Goal: Task Accomplishment & Management: Manage account settings

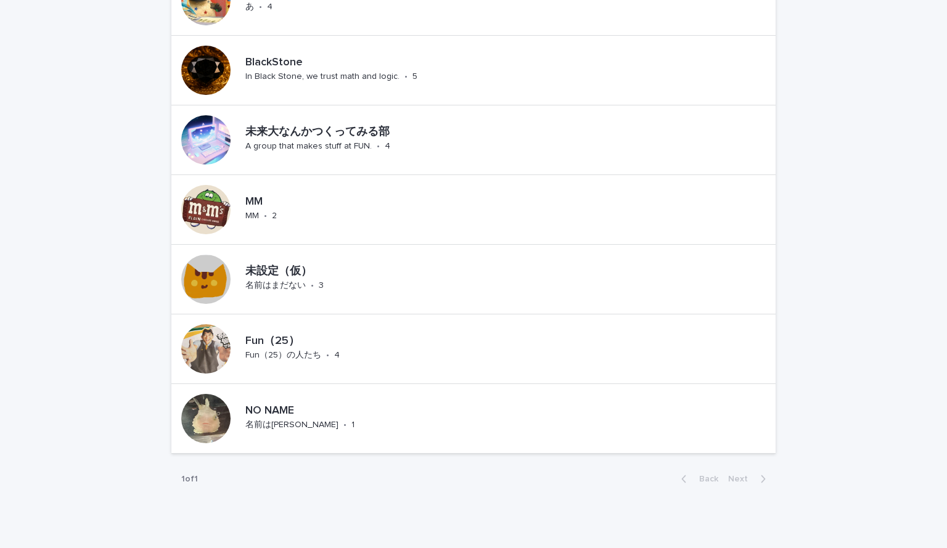
scroll to position [942, 0]
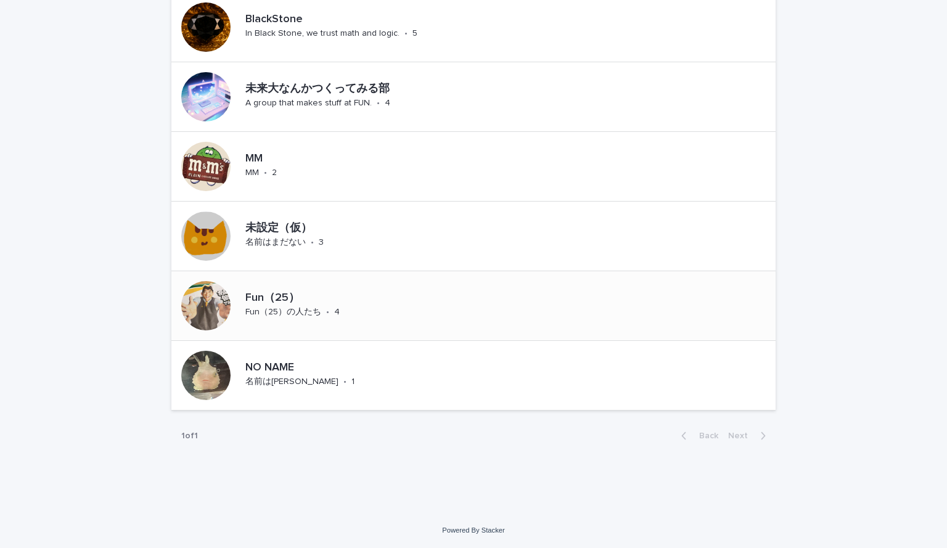
click at [317, 301] on p "Fun（25）" at bounding box center [319, 298] width 149 height 14
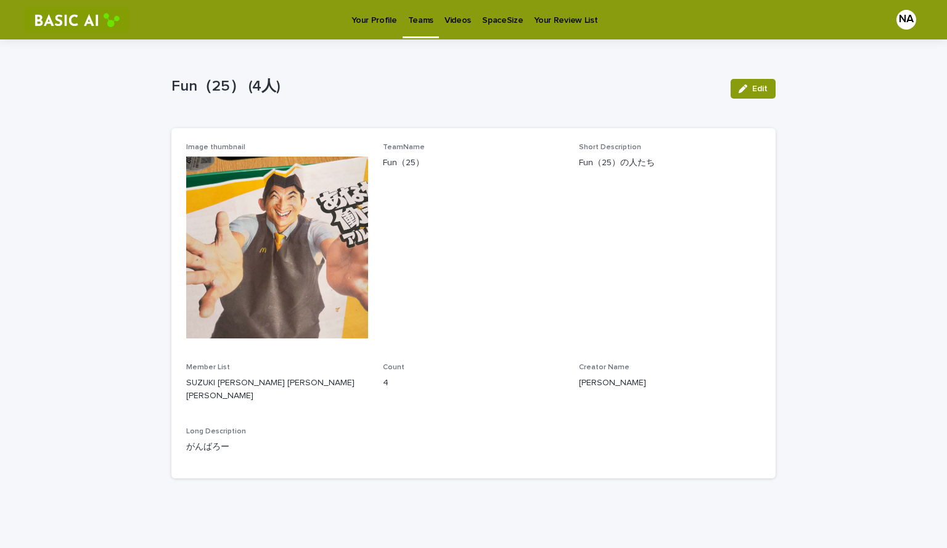
click at [739, 74] on div "Edit" at bounding box center [750, 88] width 50 height 49
click at [755, 100] on div "Edit" at bounding box center [750, 88] width 50 height 49
click at [747, 96] on button "Edit" at bounding box center [752, 89] width 45 height 20
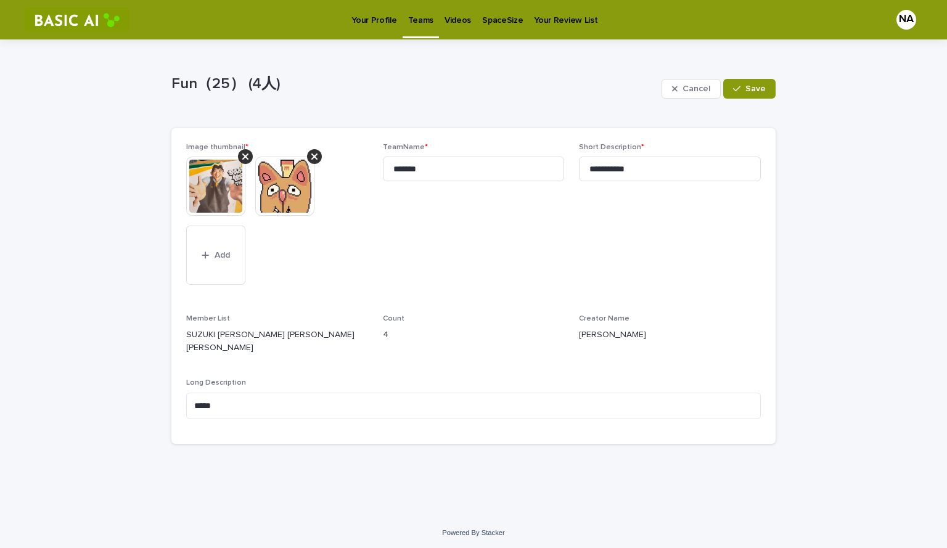
click at [290, 185] on img at bounding box center [284, 186] width 59 height 59
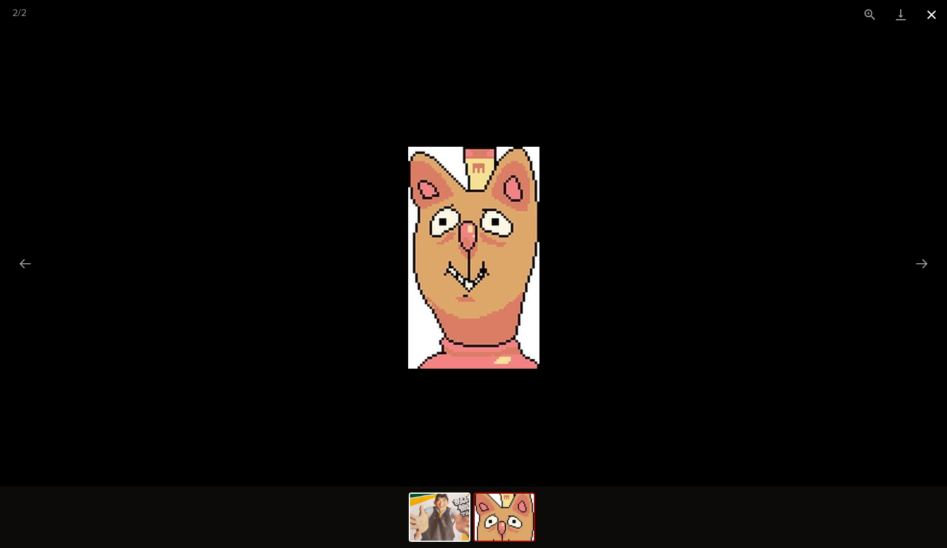
click at [934, 17] on button "Close gallery" at bounding box center [931, 14] width 31 height 29
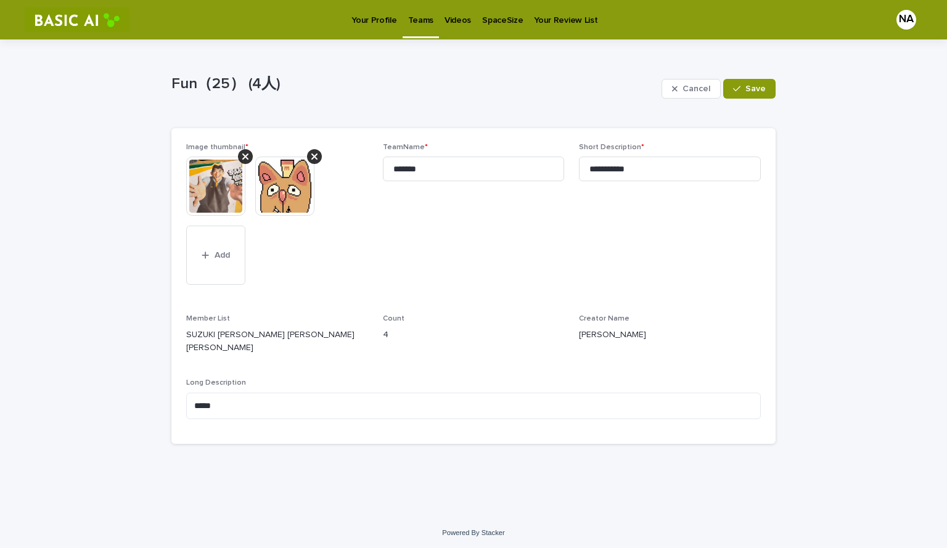
click at [232, 354] on p "SUZUKI Kaito WATANABE Yuya ONUMA Hinata ONO Masato" at bounding box center [277, 341] width 182 height 26
click at [236, 354] on p "SUZUKI Kaito WATANABE Yuya ONUMA Hinata ONO Masato" at bounding box center [277, 341] width 182 height 26
click at [230, 354] on p "SUZUKI Kaito WATANABE Yuya ONUMA Hinata ONO Masato" at bounding box center [277, 341] width 182 height 26
click at [227, 354] on p "SUZUKI Kaito WATANABE Yuya ONUMA Hinata ONO Masato" at bounding box center [277, 341] width 182 height 26
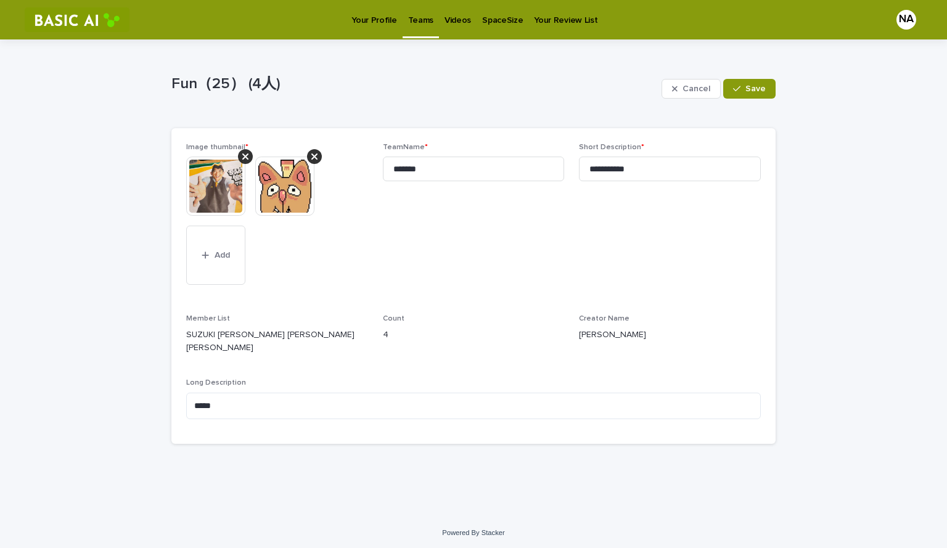
click at [227, 354] on p "SUZUKI Kaito WATANABE Yuya ONUMA Hinata ONO Masato" at bounding box center [277, 341] width 182 height 26
click at [253, 354] on p "SUZUKI Kaito WATANABE Yuya ONUMA Hinata ONO Masato" at bounding box center [277, 341] width 182 height 26
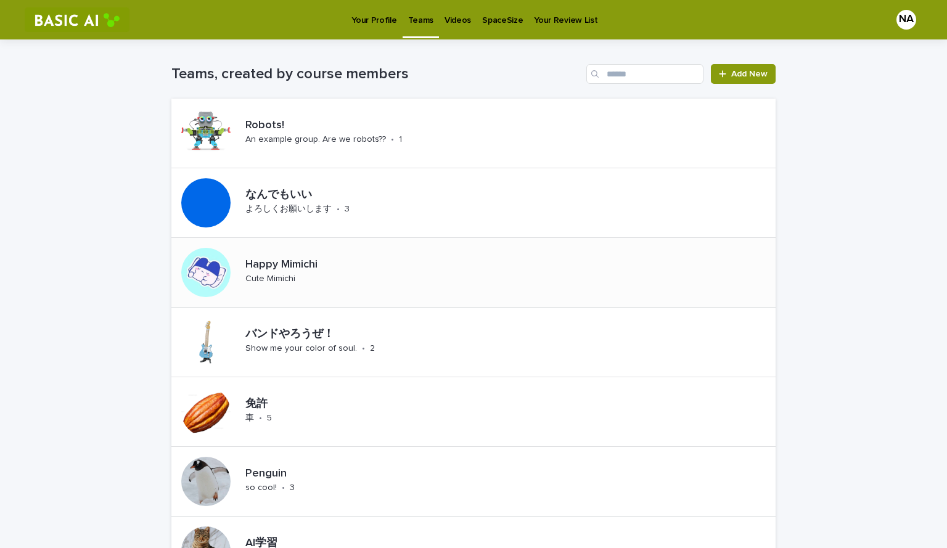
scroll to position [942, 0]
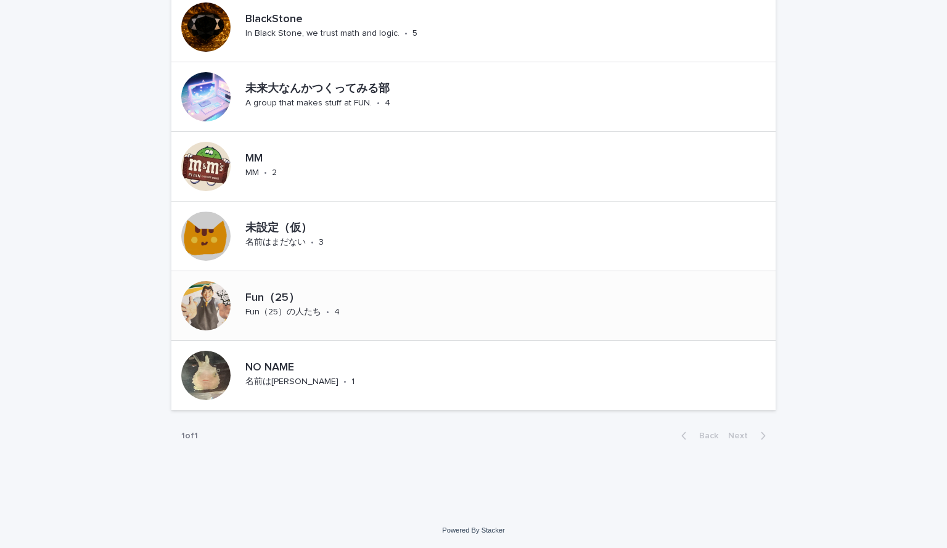
click at [309, 318] on div "Fun（25） Fun（25）の人たち • 4" at bounding box center [319, 306] width 158 height 38
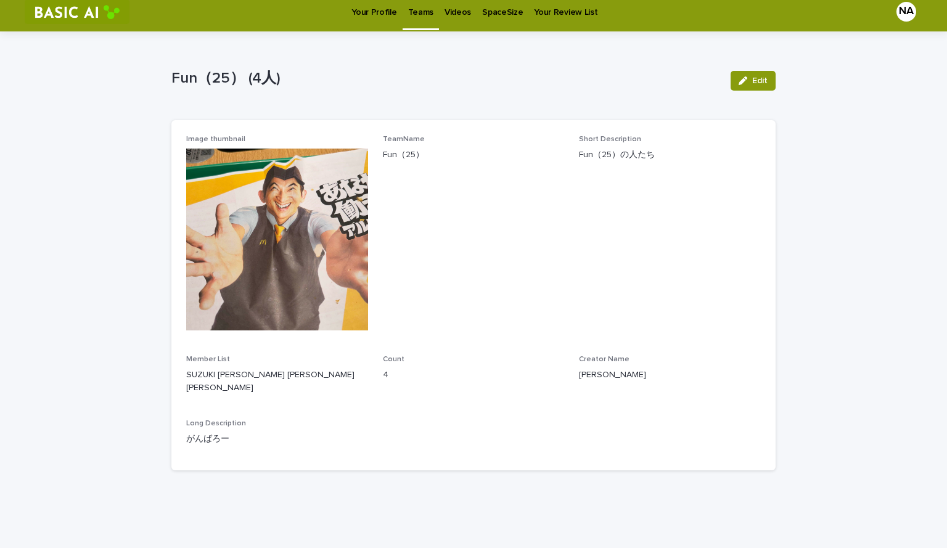
scroll to position [63, 0]
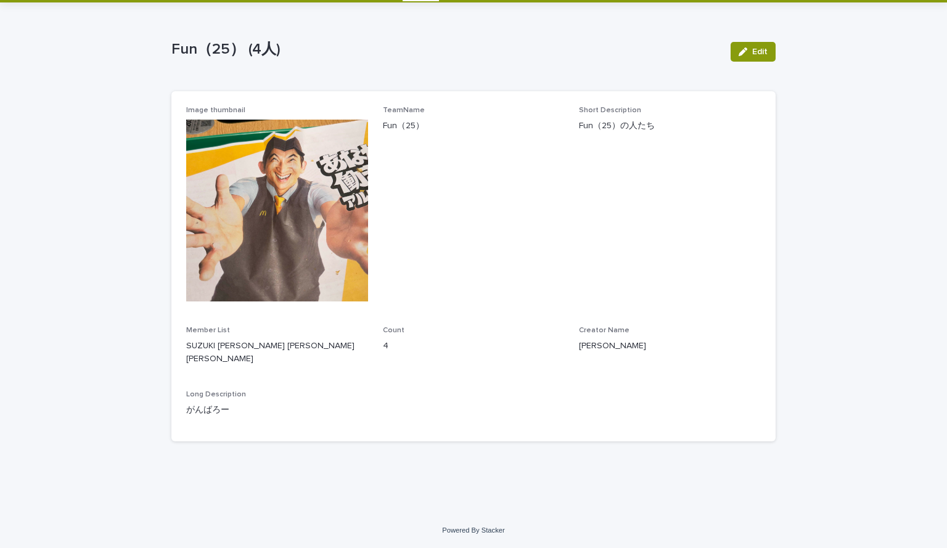
click at [476, 530] on link "Powered By Stacker" at bounding box center [473, 529] width 62 height 7
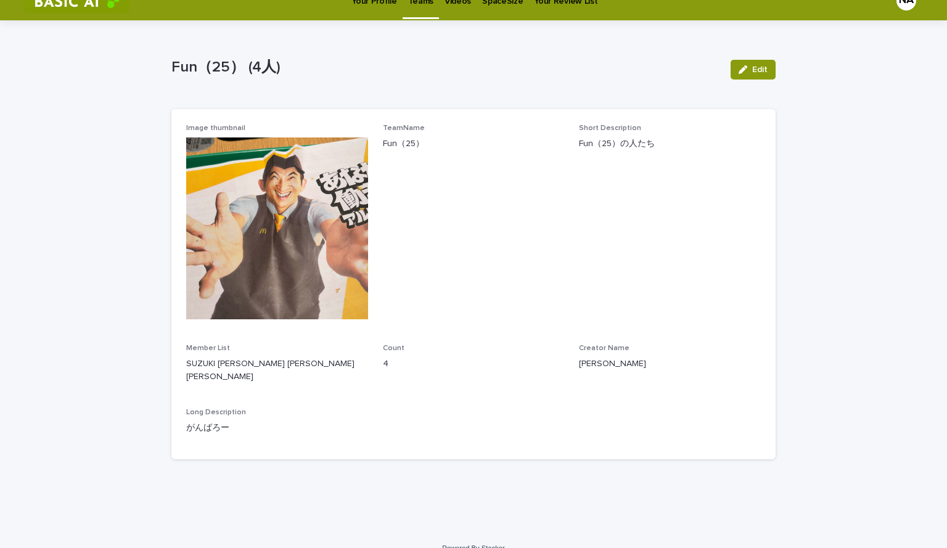
scroll to position [14, 0]
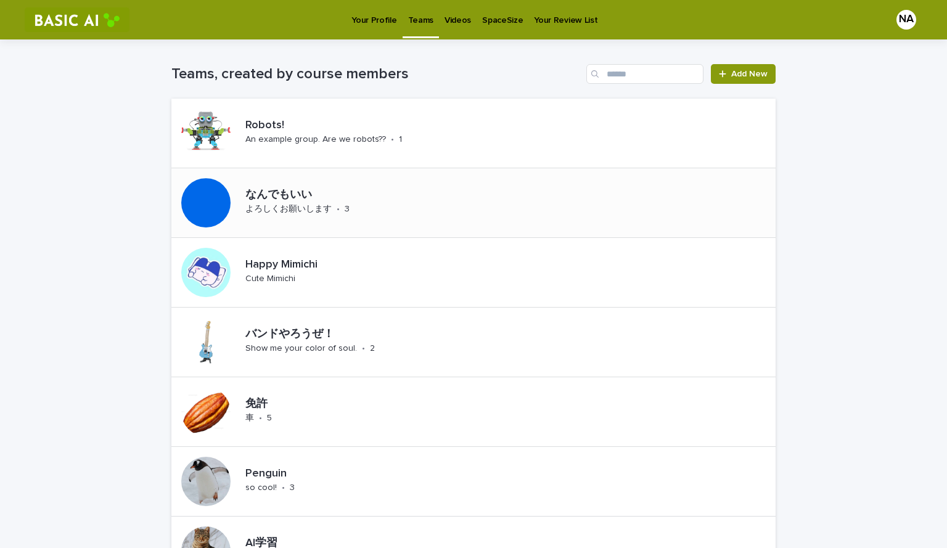
click at [314, 208] on p "よろしくお願いします" at bounding box center [288, 209] width 86 height 10
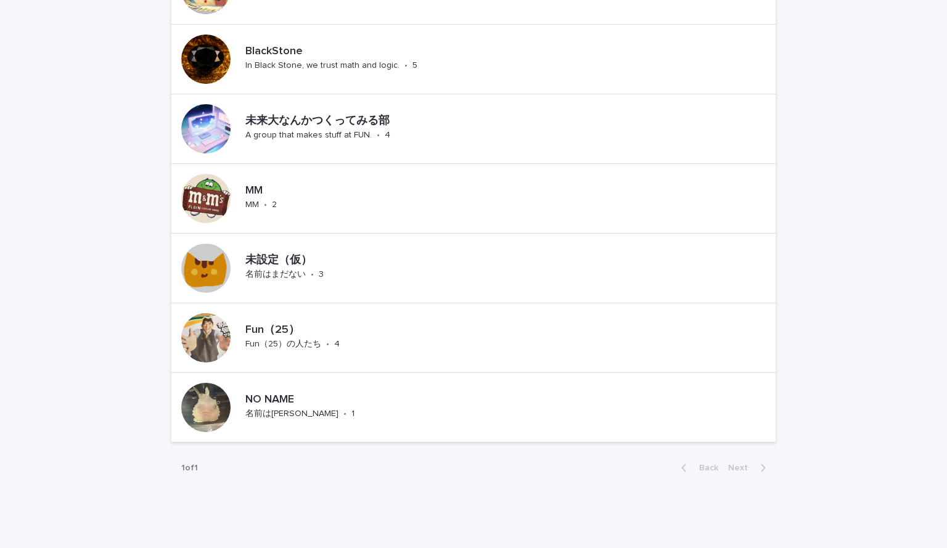
scroll to position [942, 0]
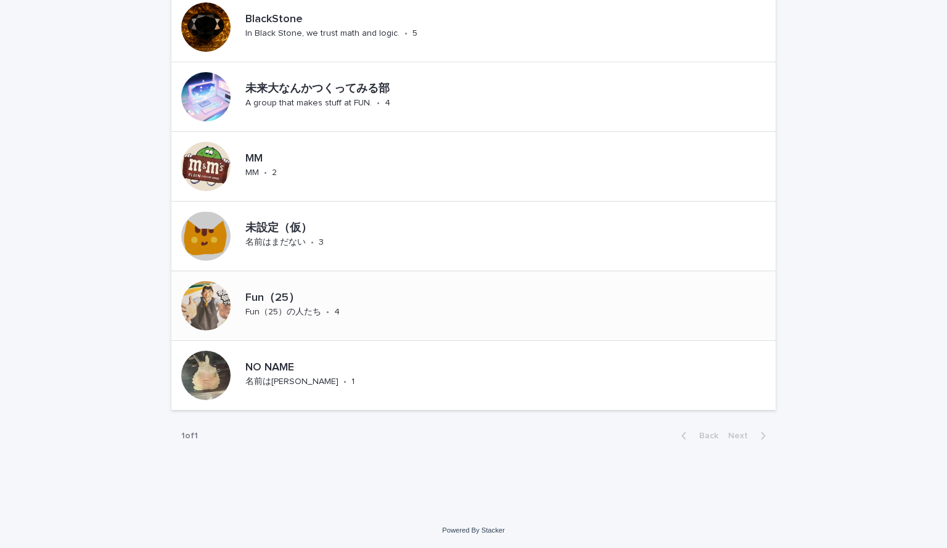
click at [342, 296] on p "Fun（25）" at bounding box center [319, 298] width 149 height 14
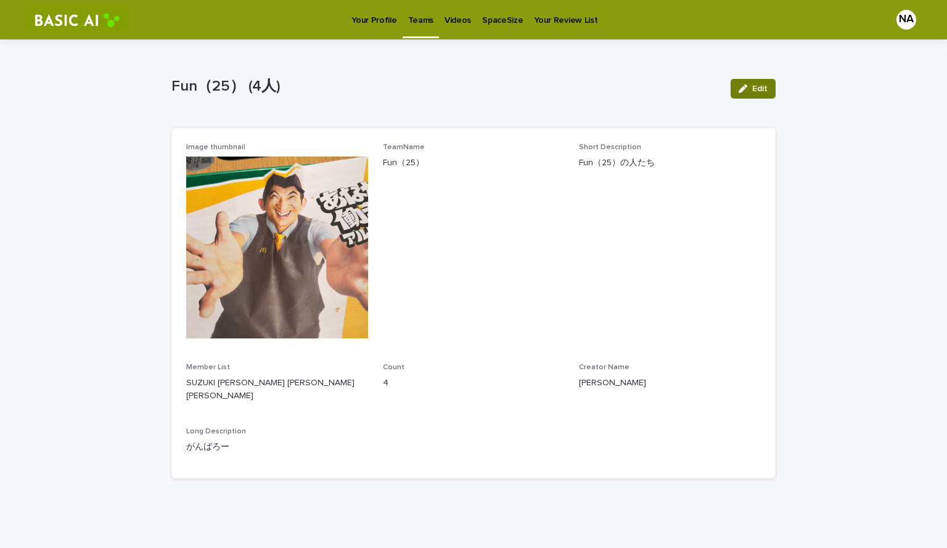
click at [738, 84] on icon "button" at bounding box center [742, 88] width 9 height 9
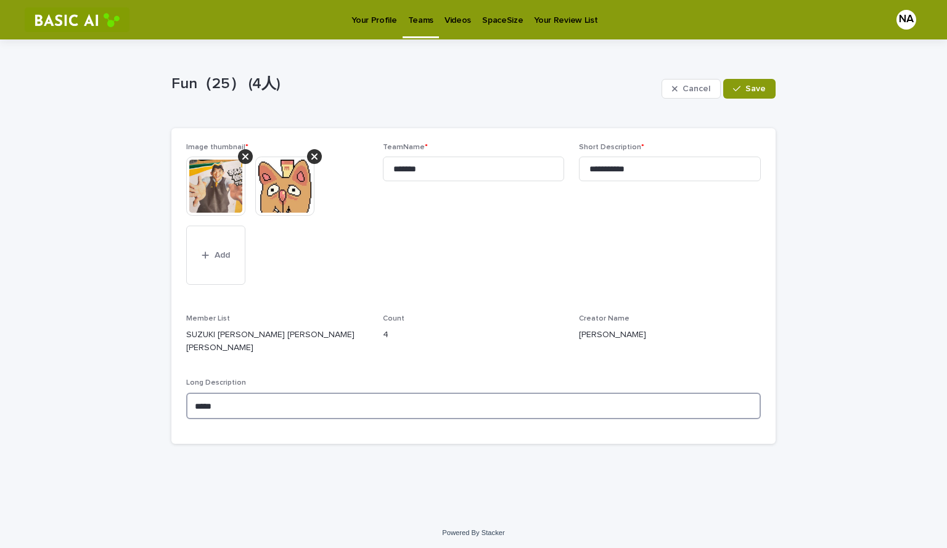
click at [248, 419] on textarea "*****" at bounding box center [473, 406] width 574 height 26
click at [243, 354] on p "SUZUKI Kaito WATANABE Yuya ONUMA Hinata ONO Masato" at bounding box center [277, 341] width 182 height 26
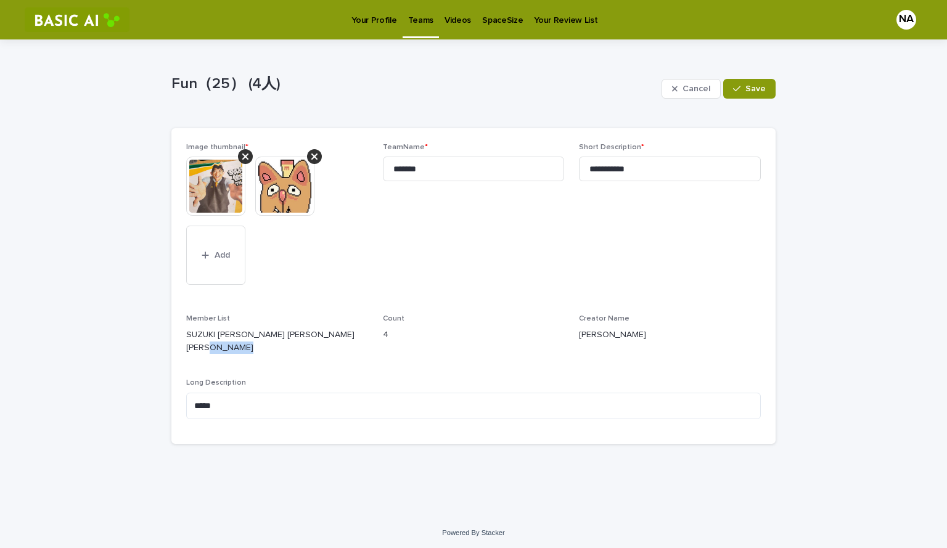
click at [243, 354] on p "SUZUKI Kaito WATANABE Yuya ONUMA Hinata ONO Masato" at bounding box center [277, 341] width 182 height 26
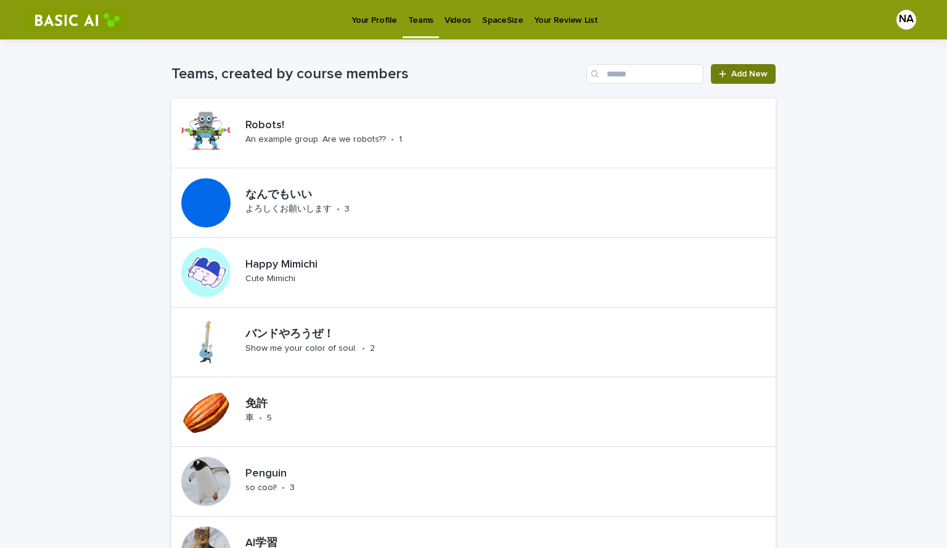
click at [724, 72] on div at bounding box center [725, 74] width 12 height 9
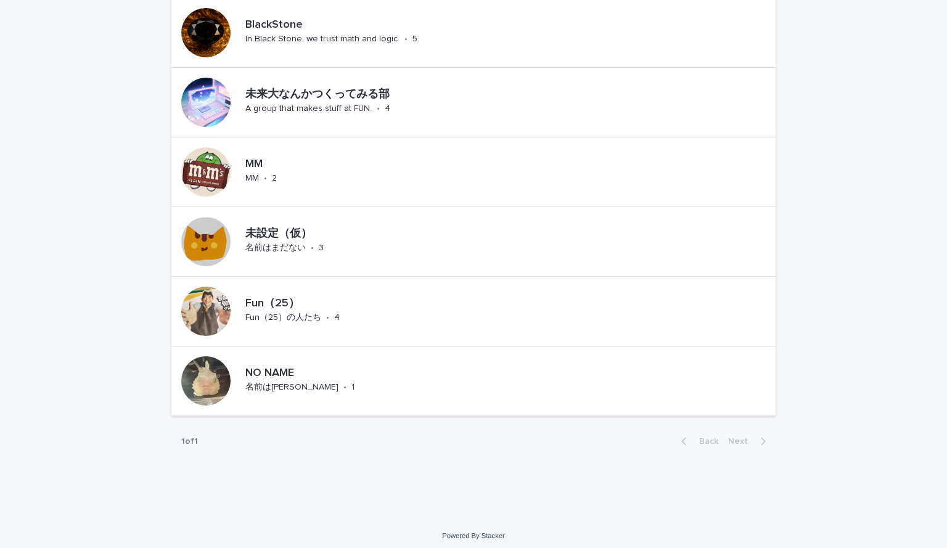
scroll to position [942, 0]
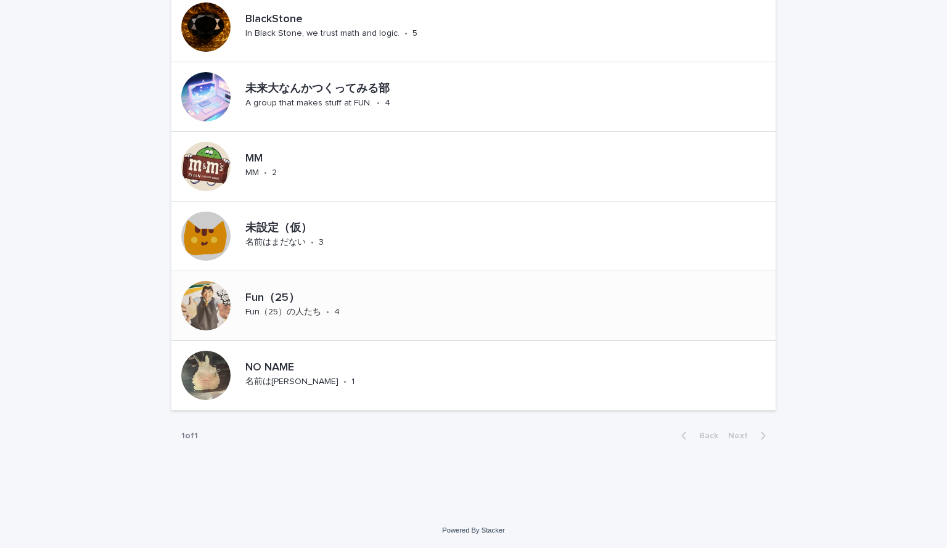
click at [394, 322] on div "Fun（25） Fun（25）の人たち • 4" at bounding box center [319, 306] width 158 height 38
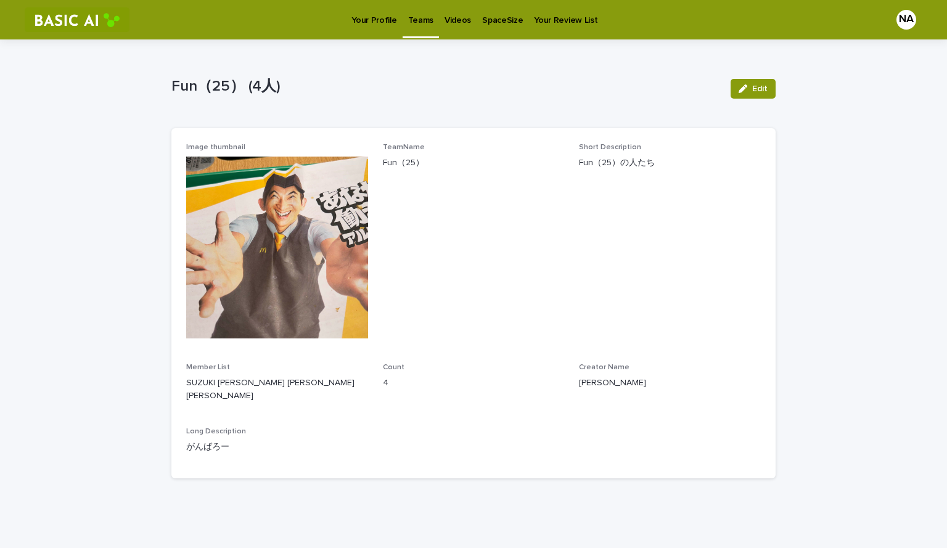
scroll to position [1, 0]
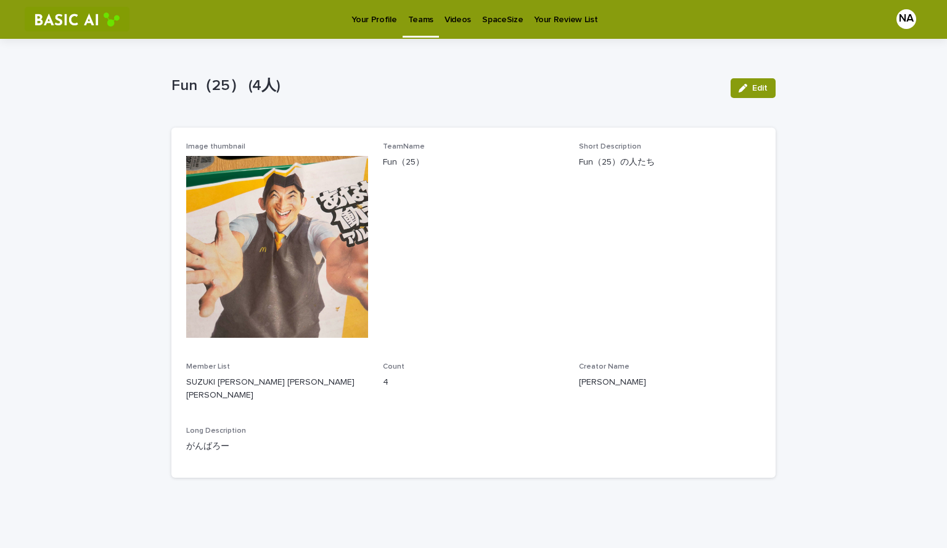
click at [902, 15] on div "NA" at bounding box center [906, 19] width 20 height 20
click at [841, 176] on div "Loading... Saving… Loading... Saving… Fun（25） (4人) Edit Fun（25） (4人) Edit Sorry…" at bounding box center [473, 294] width 947 height 510
click at [597, 100] on div "Fun（25） (4人) Edit" at bounding box center [473, 87] width 604 height 49
click at [889, 24] on div at bounding box center [473, 18] width 947 height 39
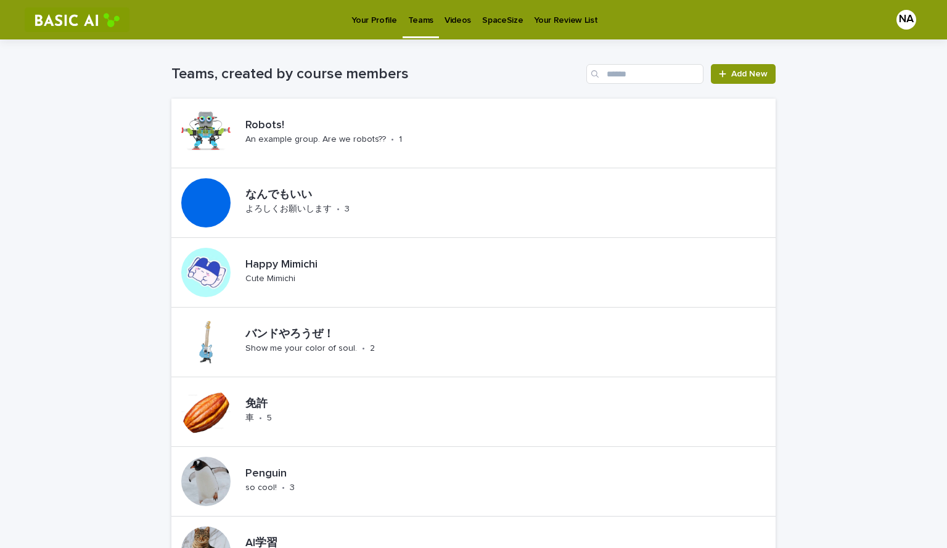
click at [451, 17] on p "Videos" at bounding box center [457, 13] width 26 height 26
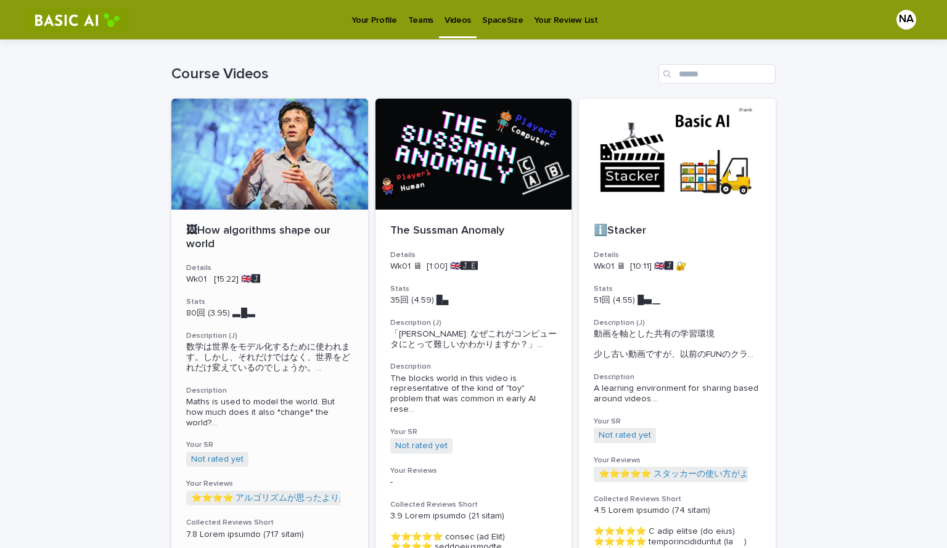
click at [218, 237] on p "🖼How algorithms shape our world" at bounding box center [269, 237] width 167 height 26
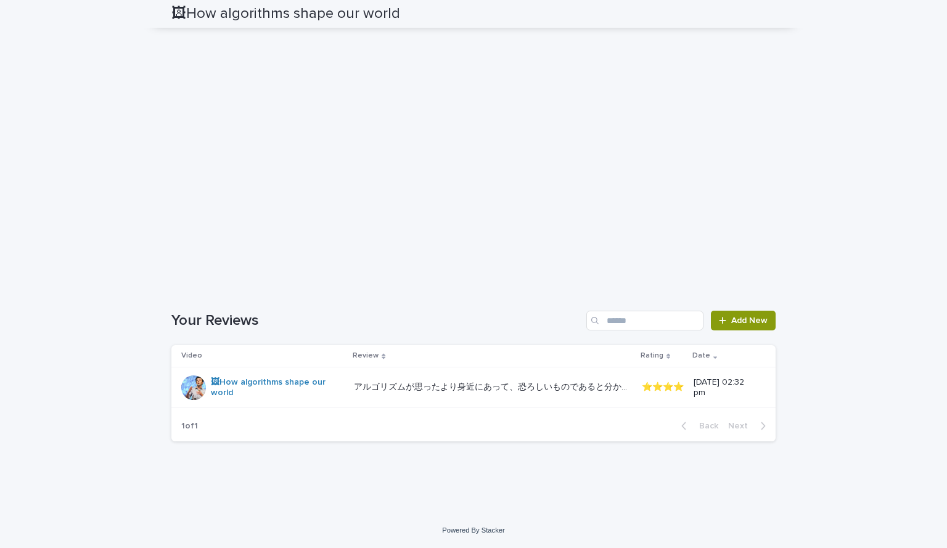
scroll to position [2430, 0]
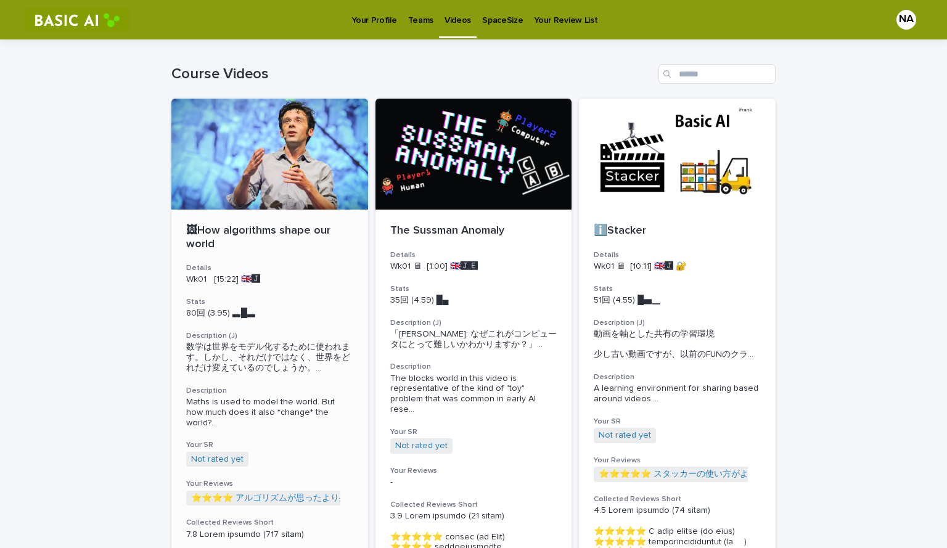
click at [195, 227] on p "🖼How algorithms shape our world" at bounding box center [269, 237] width 167 height 26
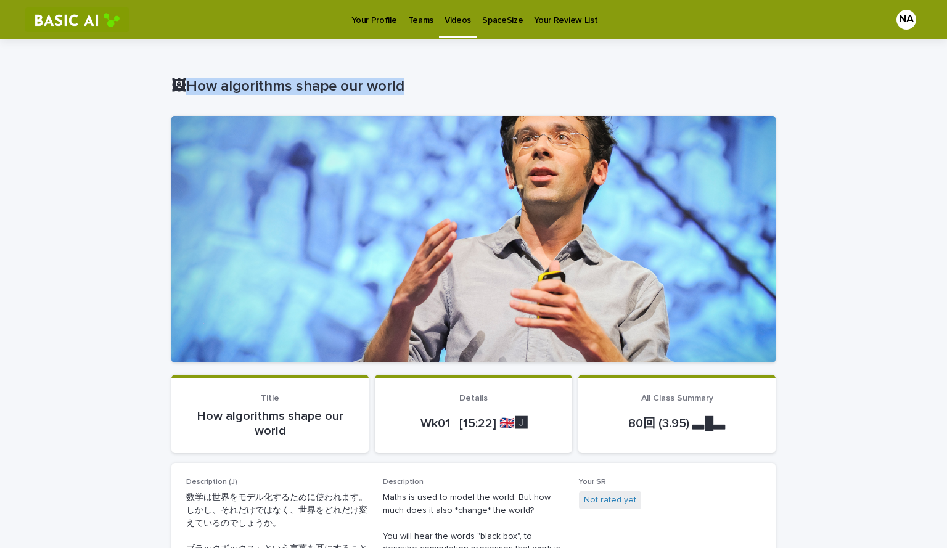
drag, startPoint x: 182, startPoint y: 88, endPoint x: 426, endPoint y: 90, distance: 244.6
click at [426, 90] on p "🖼How algorithms shape our world" at bounding box center [470, 87] width 599 height 18
copy p "ow algorithms shape our world"
click at [615, 76] on div "🖼How algorithms shape our world" at bounding box center [470, 85] width 599 height 20
click at [419, 22] on p "Teams" at bounding box center [420, 13] width 25 height 26
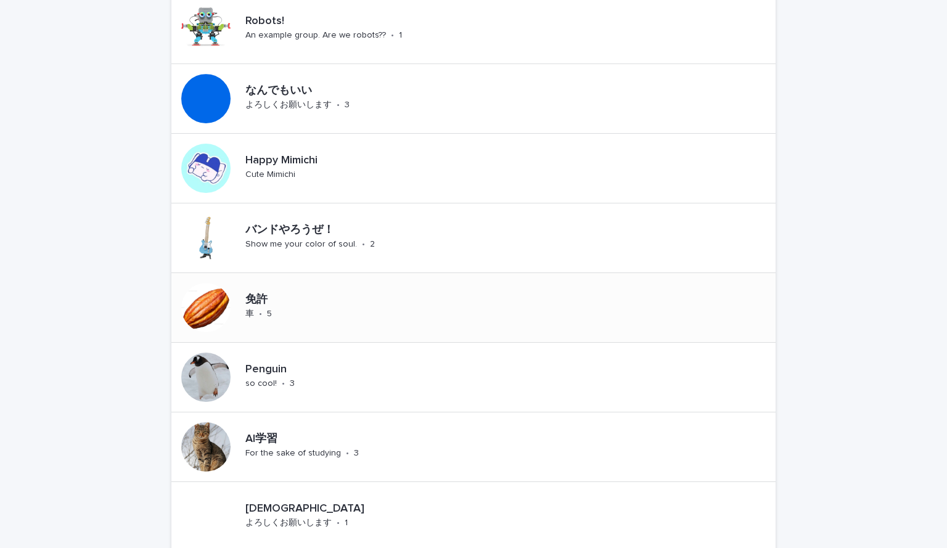
scroll to position [63, 0]
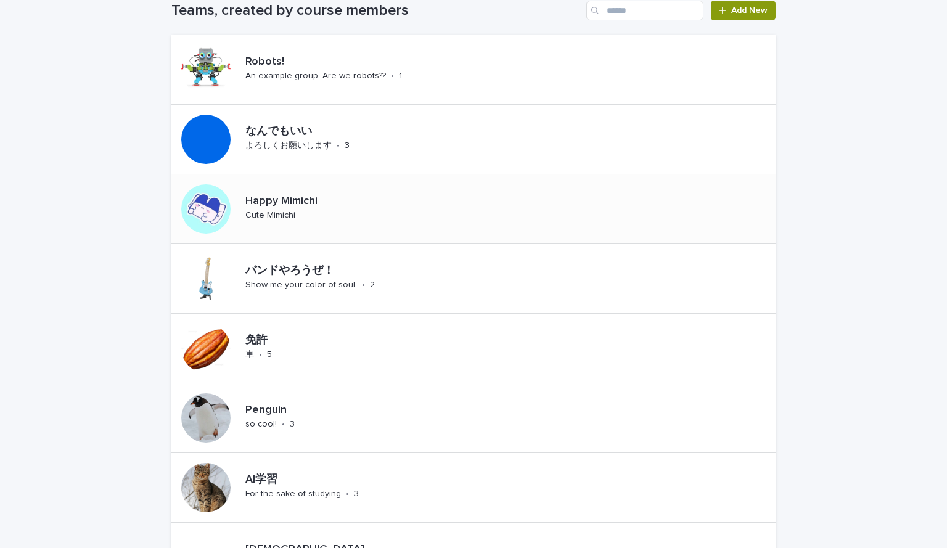
click at [299, 242] on div "Happy Mimichi Cute Mimichi" at bounding box center [271, 208] width 201 height 69
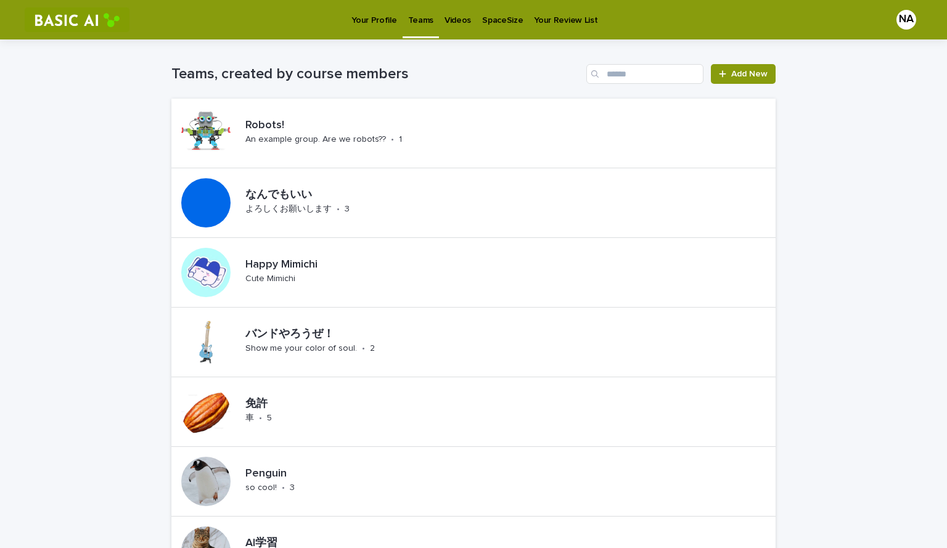
click at [372, 17] on p "Your Profile" at bounding box center [373, 13] width 45 height 26
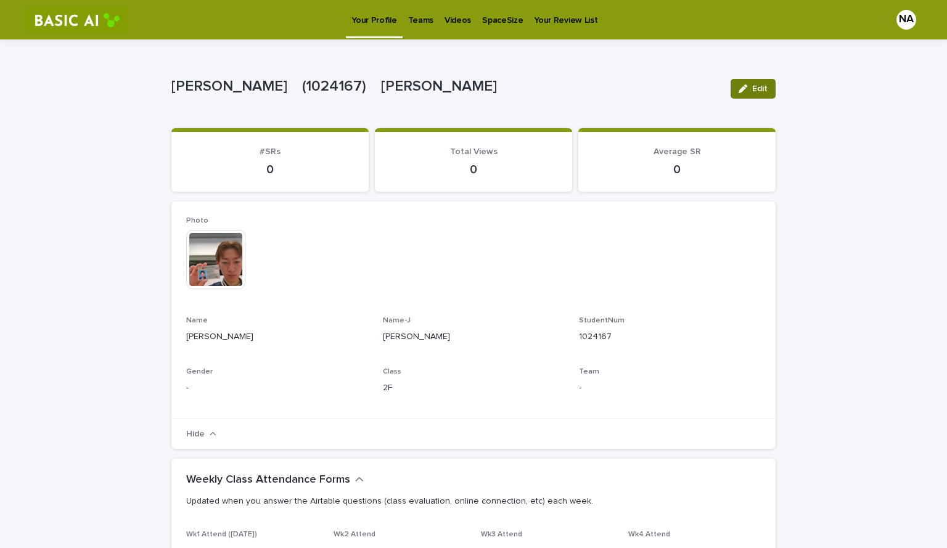
click at [764, 83] on button "Edit" at bounding box center [752, 89] width 45 height 20
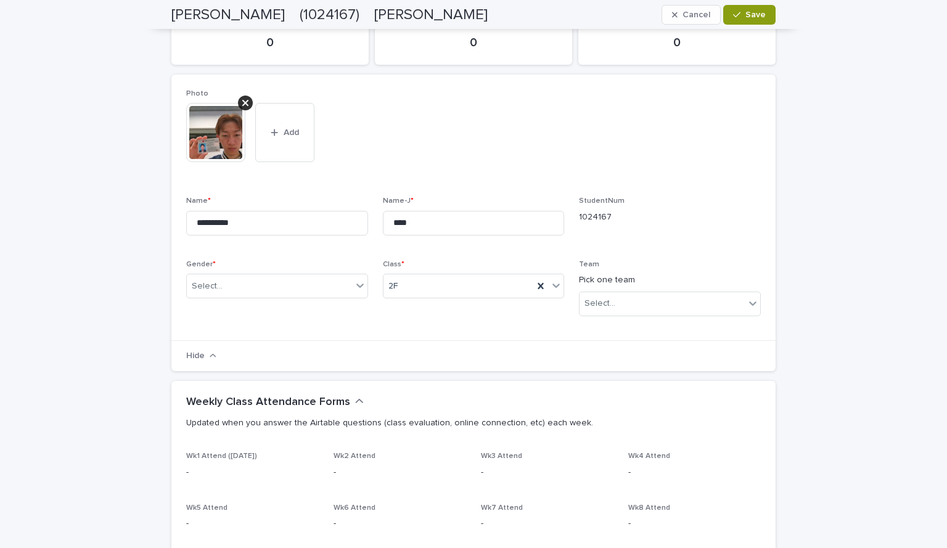
scroll to position [128, 0]
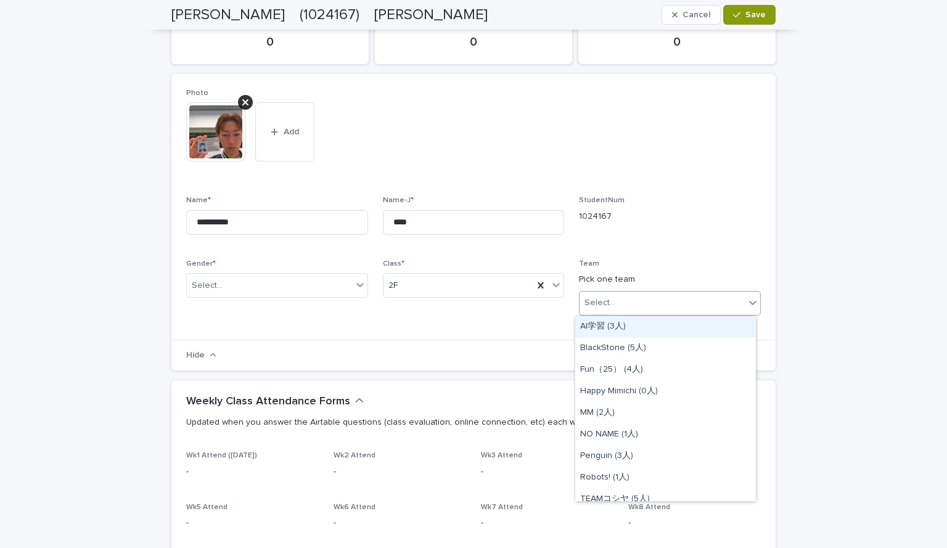
click at [661, 303] on div "Select..." at bounding box center [661, 303] width 165 height 20
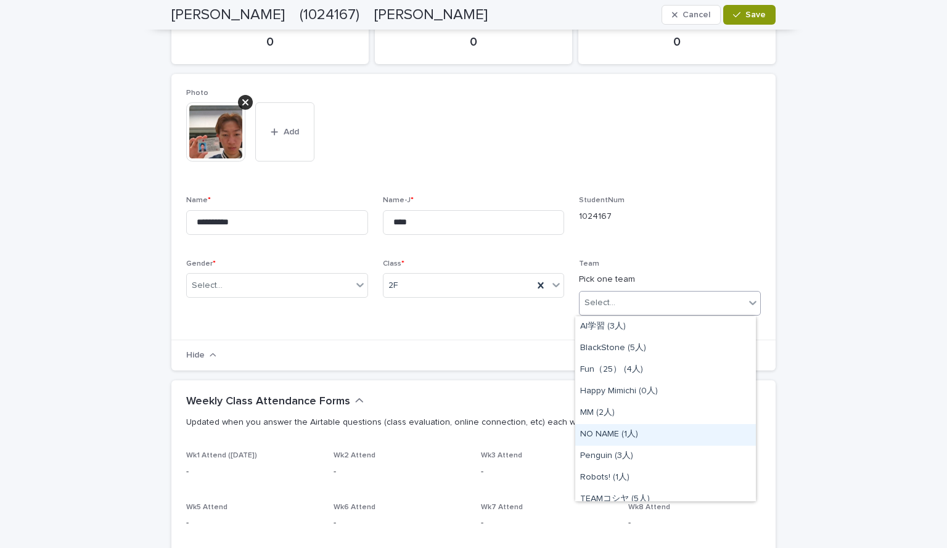
scroll to position [203, 0]
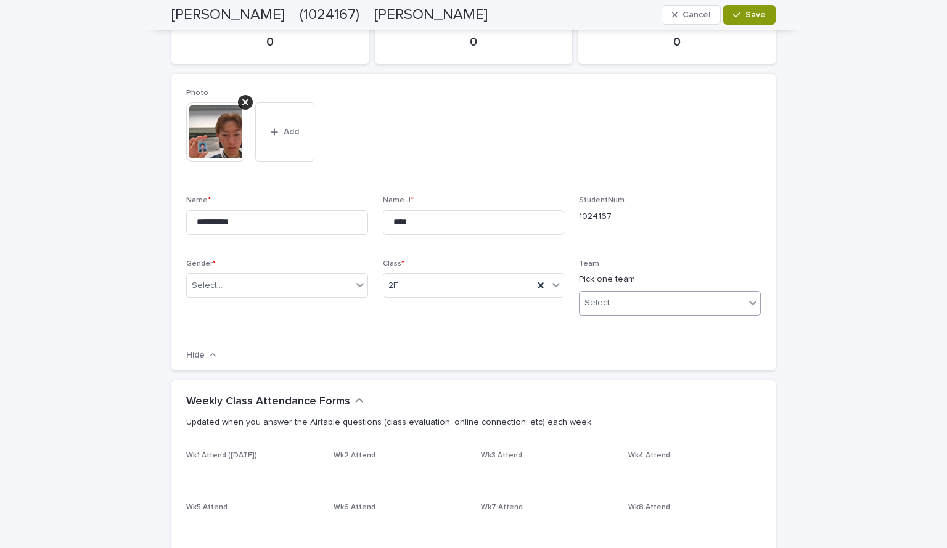
click at [748, 302] on icon at bounding box center [752, 302] width 12 height 12
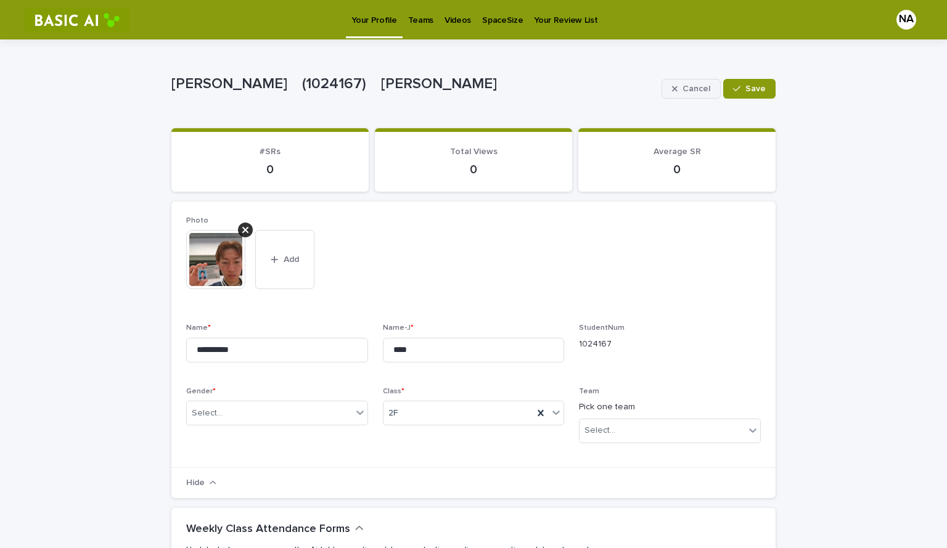
click at [669, 92] on button "Cancel" at bounding box center [690, 89] width 59 height 20
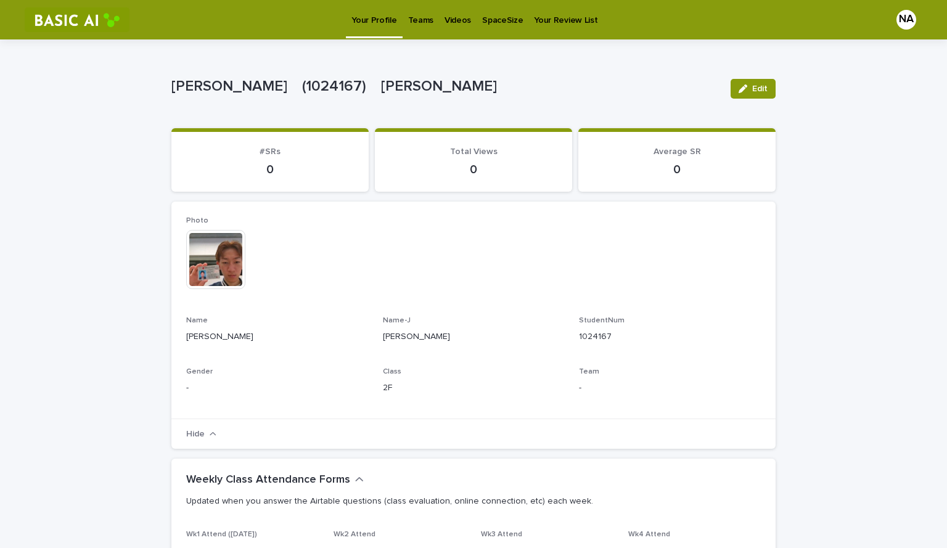
click at [402, 23] on div "Teams" at bounding box center [420, 13] width 36 height 26
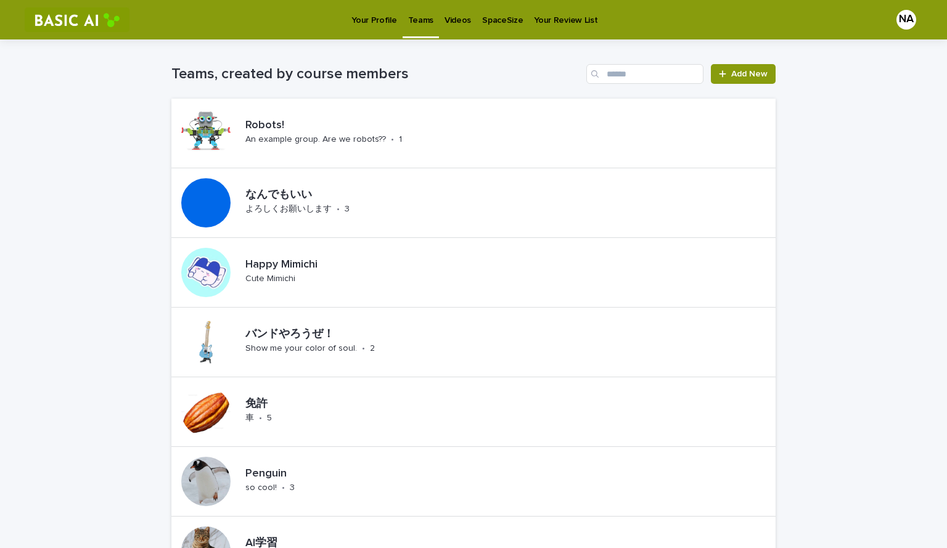
click at [375, 23] on p "Your Profile" at bounding box center [373, 13] width 45 height 26
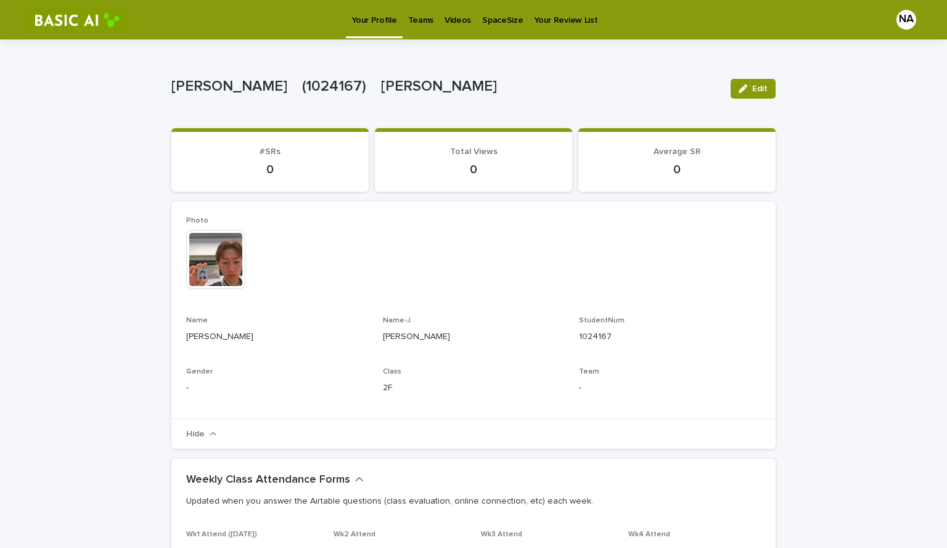
click at [731, 108] on div "Edit" at bounding box center [750, 88] width 50 height 49
click at [744, 91] on div "button" at bounding box center [745, 88] width 14 height 9
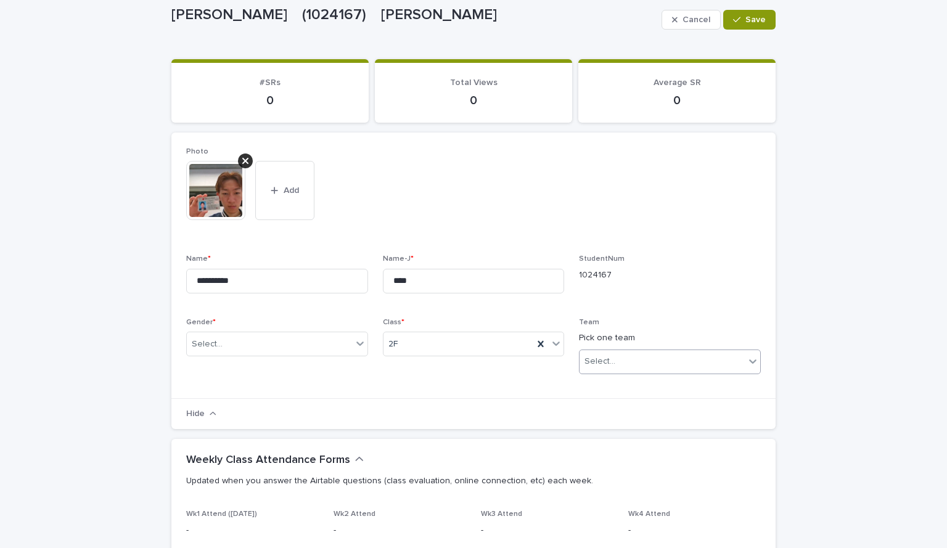
scroll to position [70, 0]
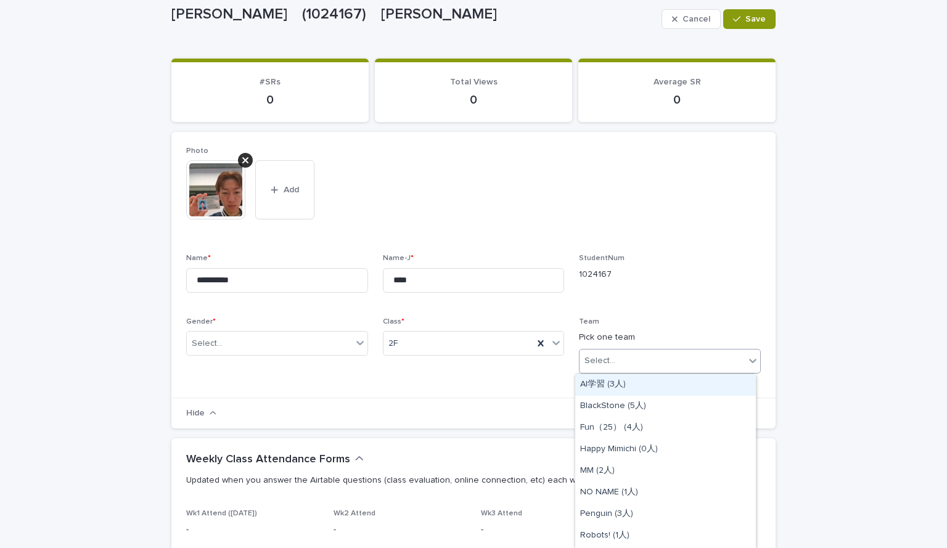
click at [616, 356] on input "text" at bounding box center [616, 361] width 1 height 10
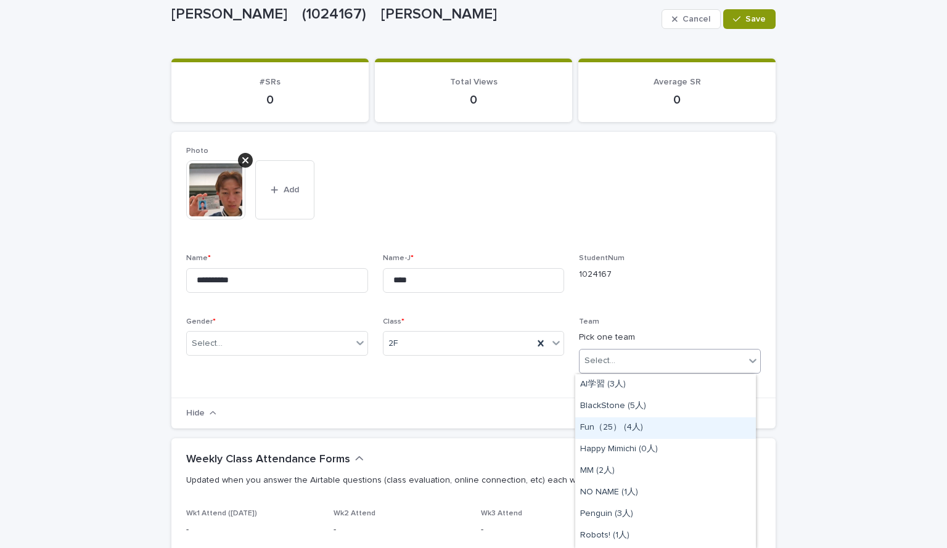
click at [622, 433] on div "Fun（25） (4人)" at bounding box center [665, 428] width 181 height 22
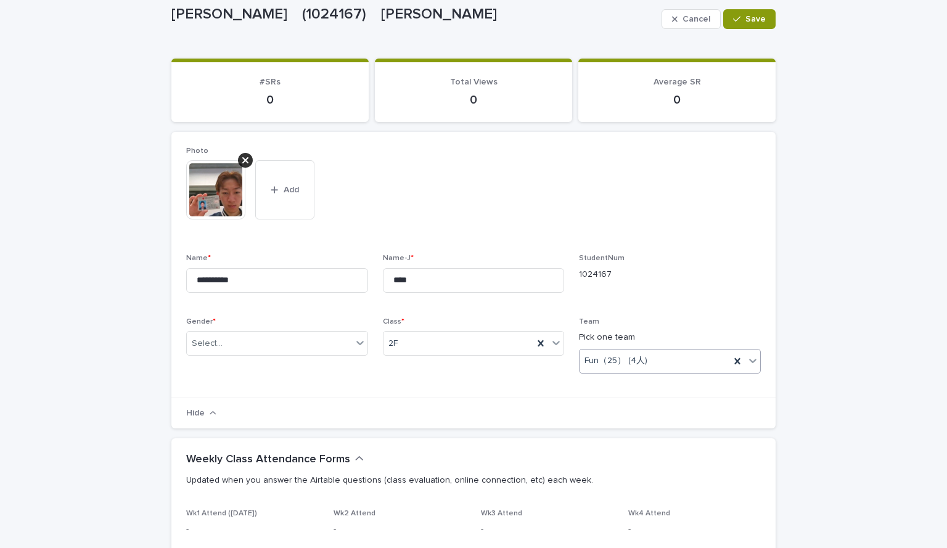
scroll to position [0, 0]
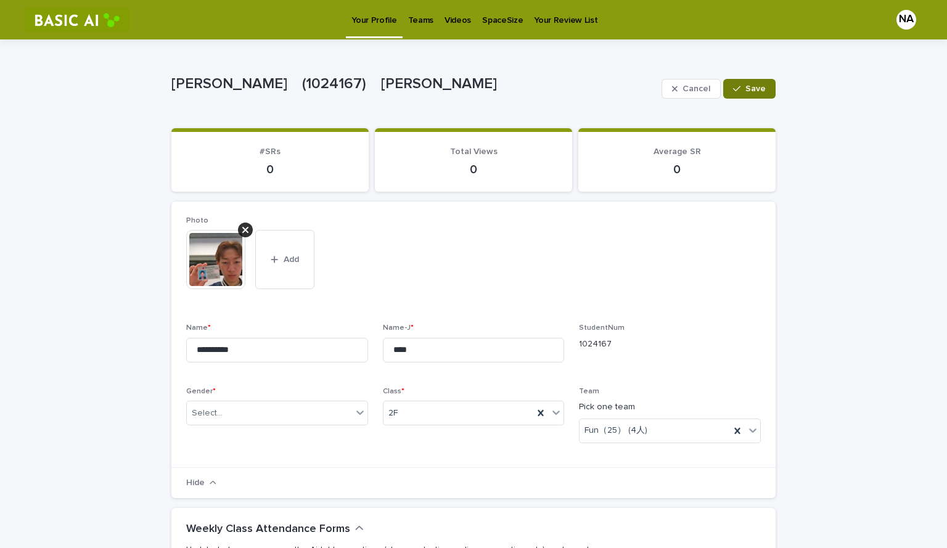
click at [734, 81] on button "Save" at bounding box center [749, 89] width 52 height 20
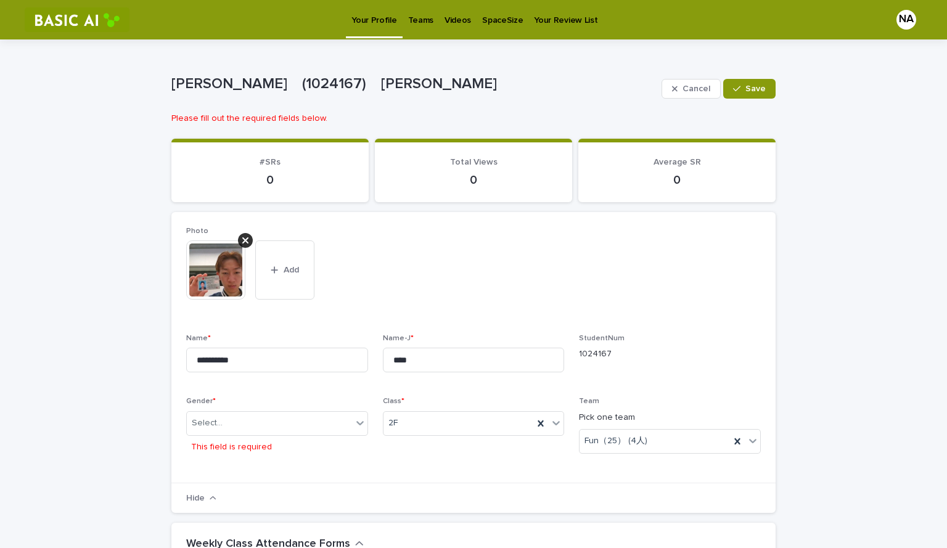
scroll to position [45, 0]
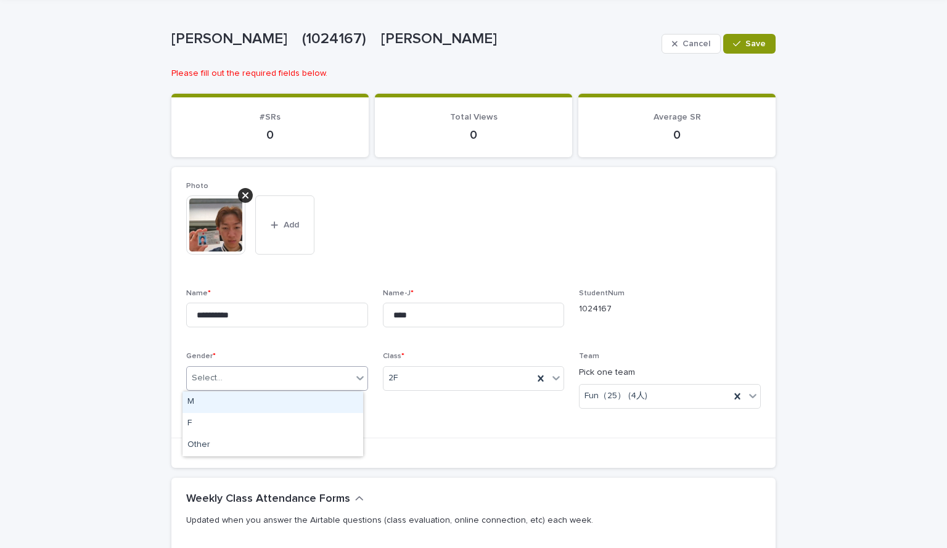
click at [291, 387] on div "Select..." at bounding box center [269, 378] width 165 height 20
click at [239, 378] on div "Select..." at bounding box center [269, 378] width 165 height 20
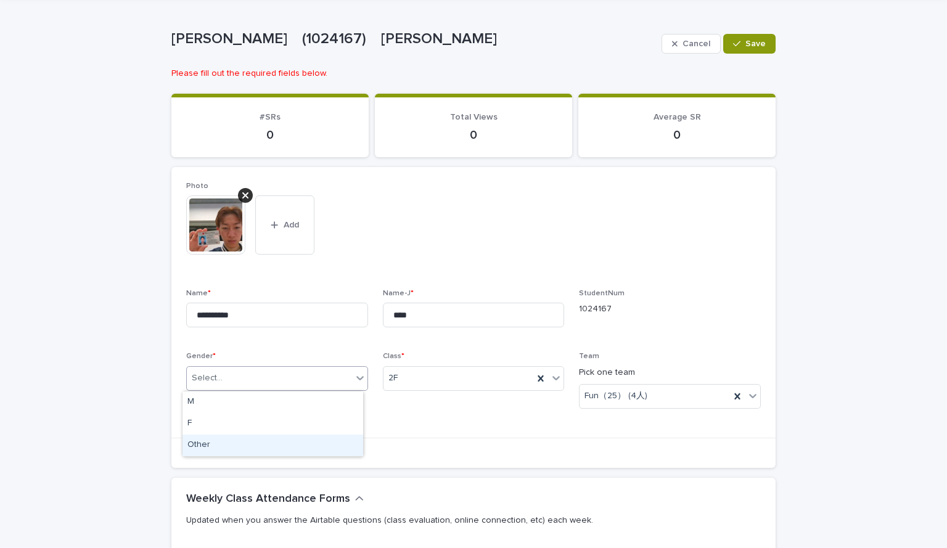
click at [252, 446] on div "Other" at bounding box center [272, 445] width 181 height 22
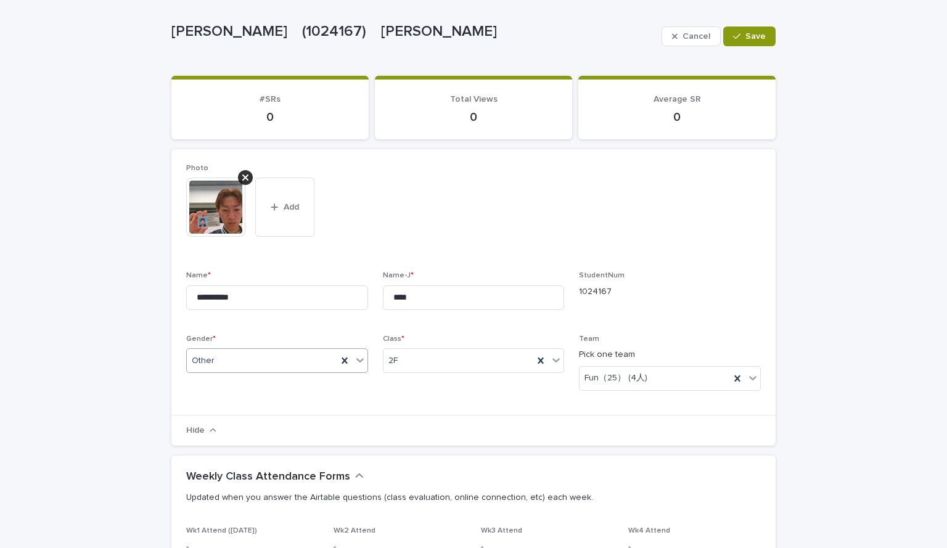
scroll to position [52, 0]
click at [288, 364] on div "Other" at bounding box center [262, 361] width 150 height 20
click at [267, 387] on div "M" at bounding box center [272, 385] width 181 height 22
click at [748, 39] on span "Save" at bounding box center [755, 37] width 20 height 9
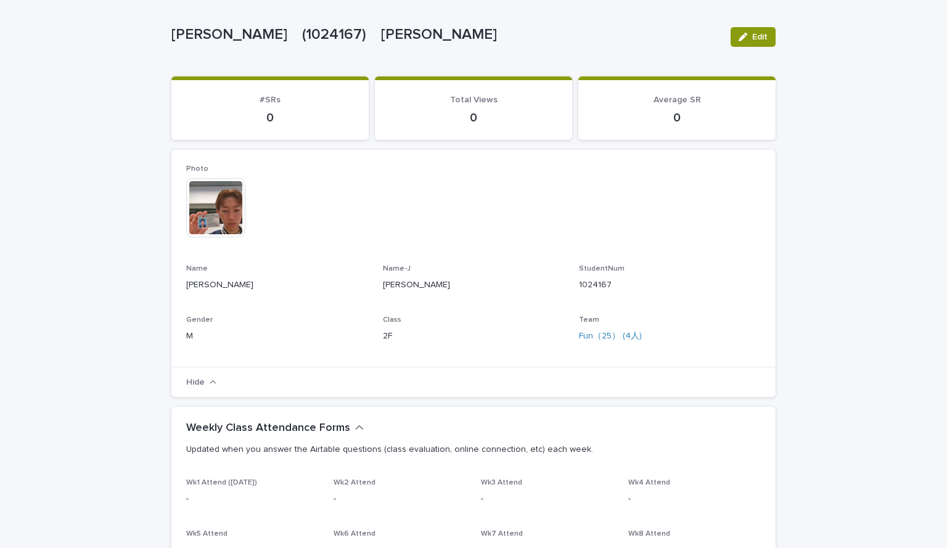
drag, startPoint x: 937, startPoint y: 174, endPoint x: 946, endPoint y: 221, distance: 47.1
click at [946, 221] on div "**********" at bounding box center [473, 274] width 947 height 548
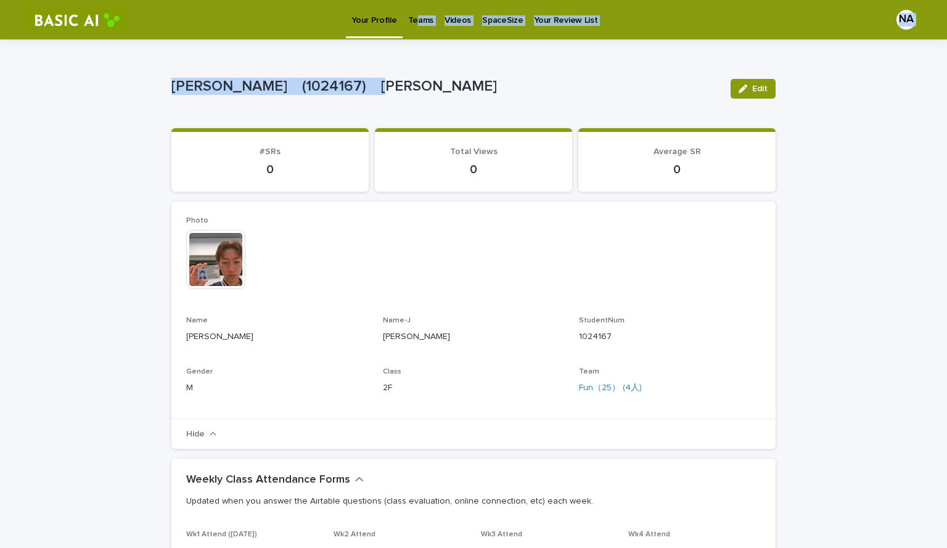
click at [412, 36] on link "Teams" at bounding box center [420, 19] width 36 height 38
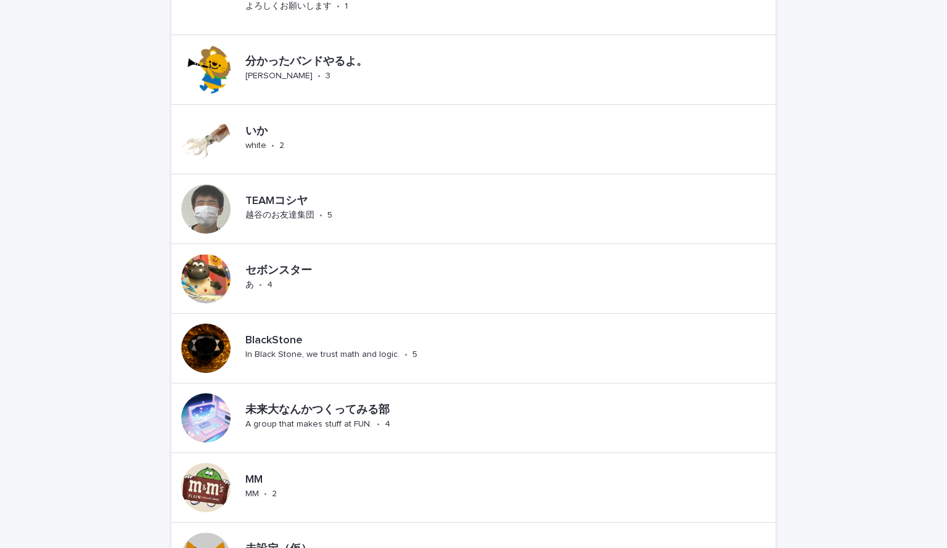
scroll to position [942, 0]
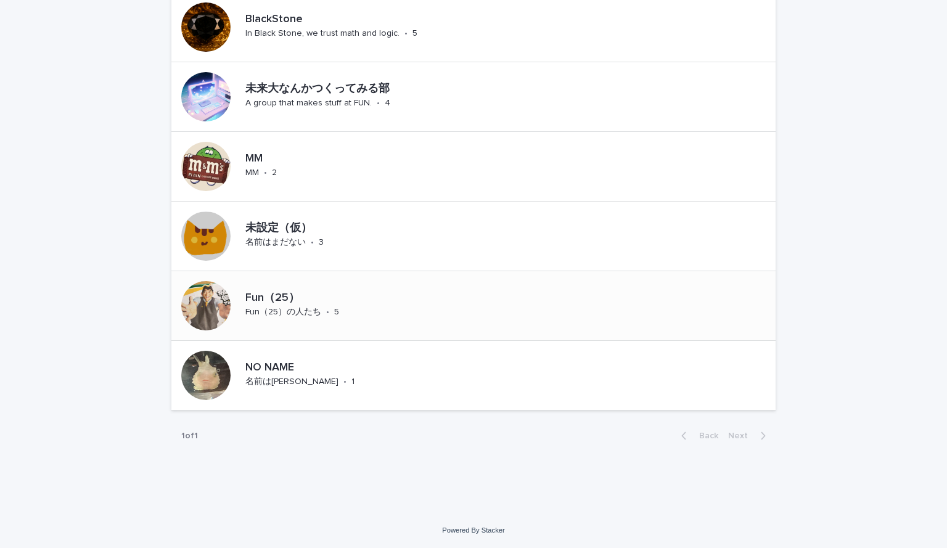
click at [324, 323] on div "Fun（25） Fun（25）の人たち • 5" at bounding box center [319, 306] width 158 height 38
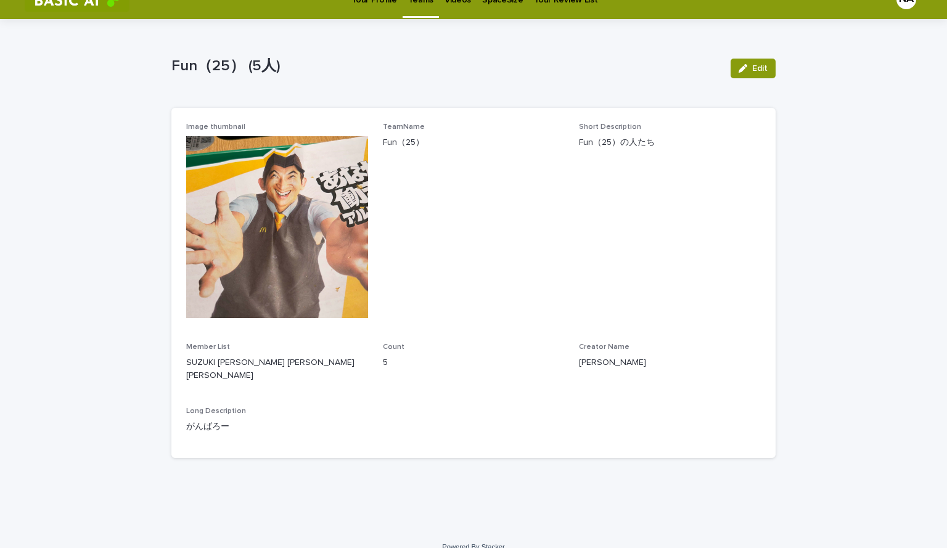
scroll to position [23, 0]
